Goal: Information Seeking & Learning: Learn about a topic

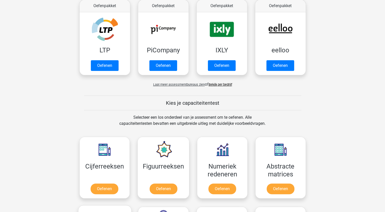
scroll to position [127, 0]
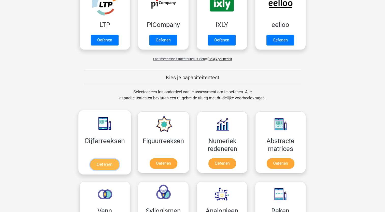
click at [107, 159] on link "Oefenen" at bounding box center [104, 164] width 29 height 11
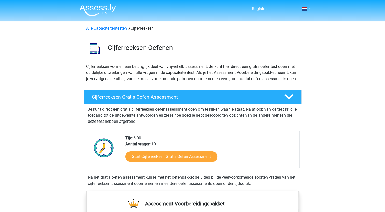
click at [108, 161] on img at bounding box center [104, 147] width 26 height 25
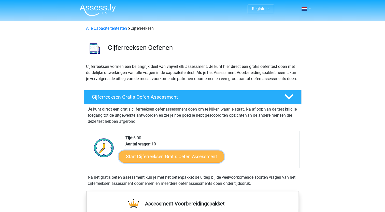
click at [146, 163] on link "Start Cijferreeksen Gratis Oefen Assessment" at bounding box center [172, 156] width 106 height 12
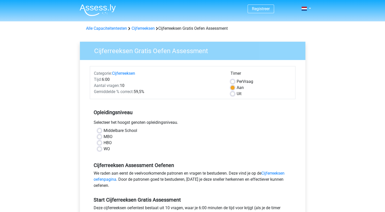
click at [104, 143] on label "HBO" at bounding box center [108, 143] width 8 height 6
click at [100, 143] on input "HBO" at bounding box center [99, 142] width 4 height 5
radio input "true"
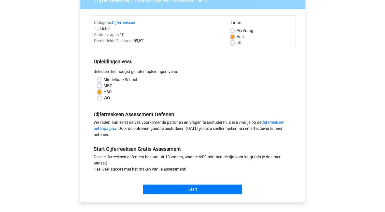
click at [104, 85] on label "MBO" at bounding box center [108, 86] width 9 height 6
click at [99, 85] on input "MBO" at bounding box center [99, 85] width 4 height 5
radio input "true"
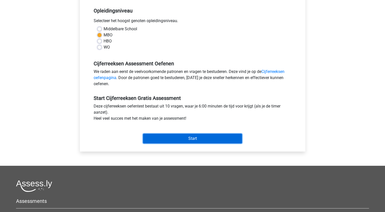
click at [181, 141] on input "Start" at bounding box center [192, 139] width 99 height 10
